Goal: Find specific page/section: Find specific page/section

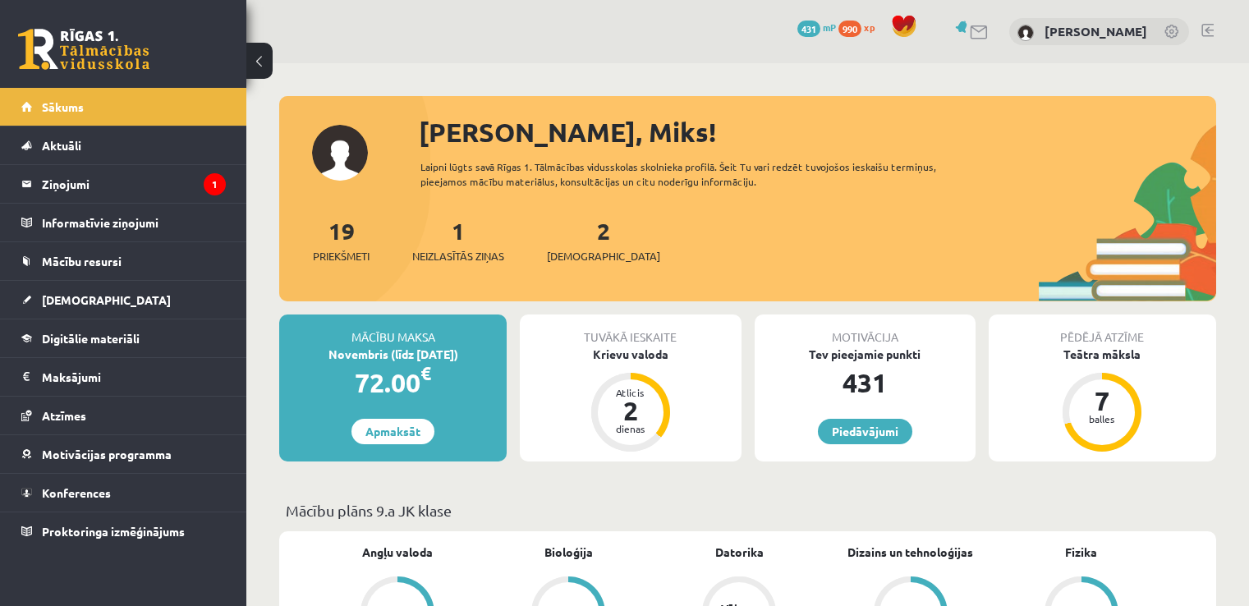
click at [471, 251] on span "Neizlasītās ziņas" at bounding box center [458, 256] width 92 height 16
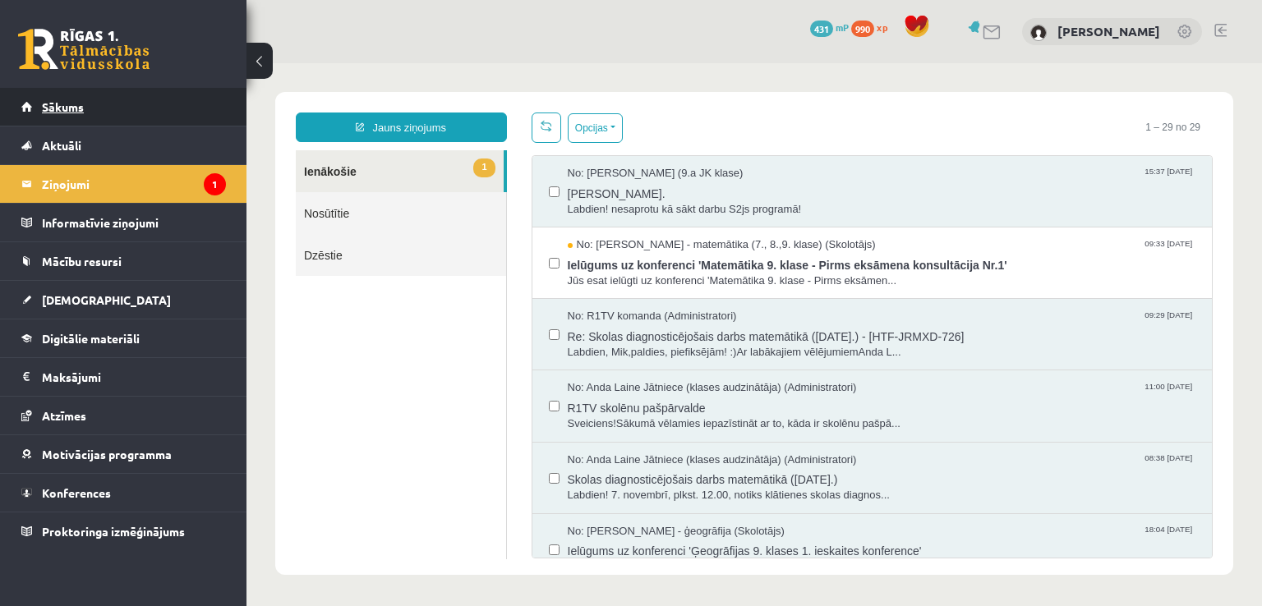
click at [186, 125] on link "Sākums" at bounding box center [123, 107] width 205 height 38
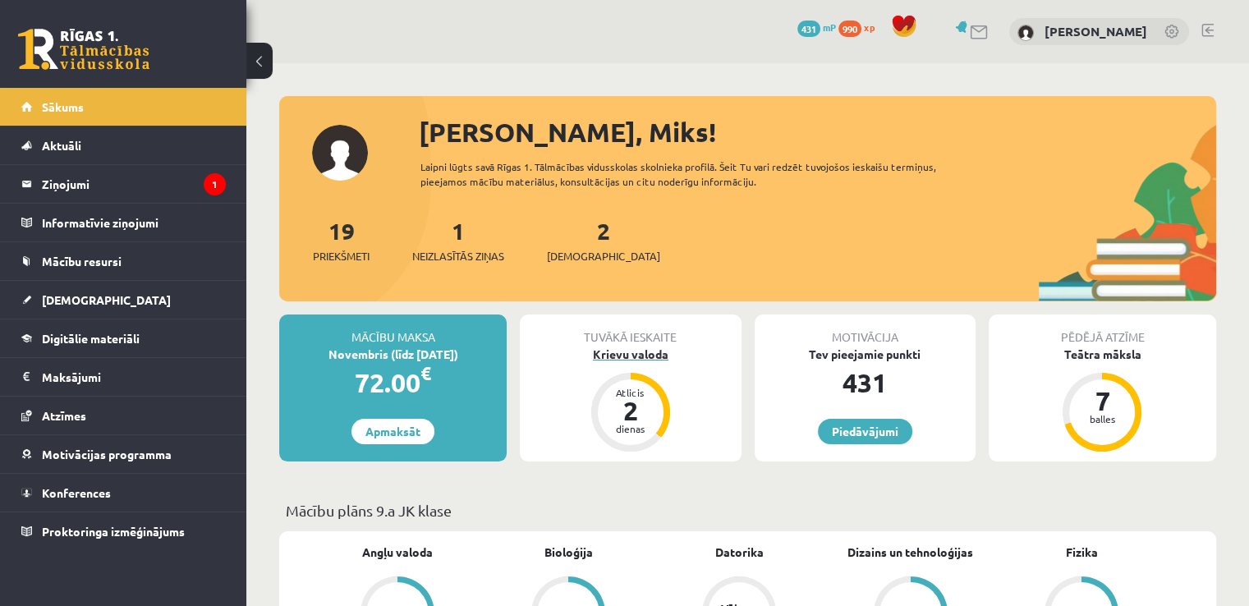
click at [655, 356] on div "Krievu valoda" at bounding box center [630, 354] width 221 height 17
